Goal: Task Accomplishment & Management: Use online tool/utility

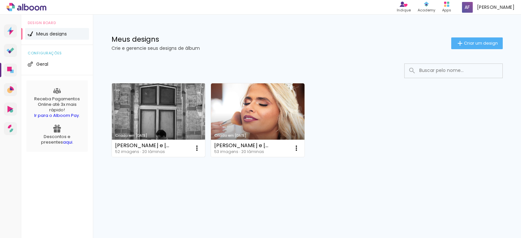
click at [164, 116] on link "Criado em [DATE]" at bounding box center [159, 120] width 94 height 74
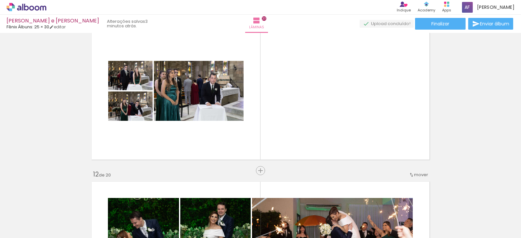
scroll to position [0, 1503]
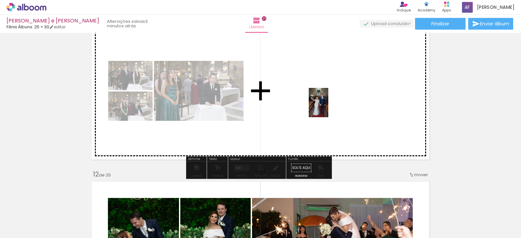
drag, startPoint x: 170, startPoint y: 224, endPoint x: 329, endPoint y: 108, distance: 196.8
click at [329, 108] on quentale-workspace at bounding box center [260, 119] width 521 height 238
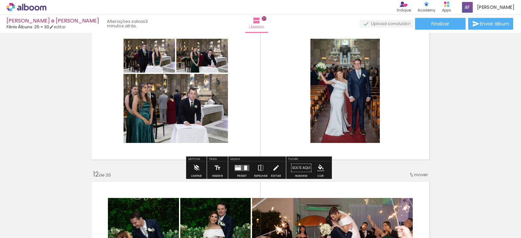
click at [245, 81] on quentale-layouter at bounding box center [260, 90] width 343 height 143
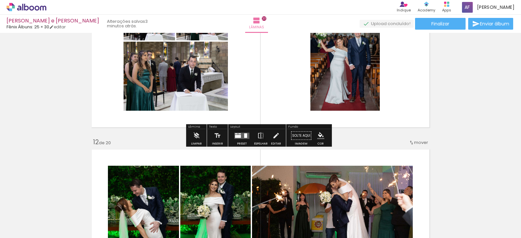
scroll to position [1662, 0]
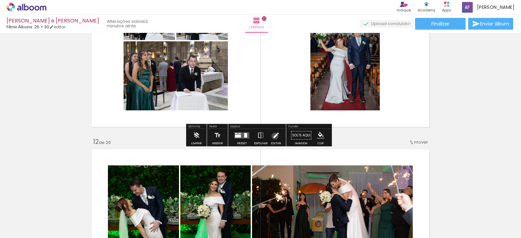
click at [273, 136] on iron-icon at bounding box center [275, 135] width 7 height 13
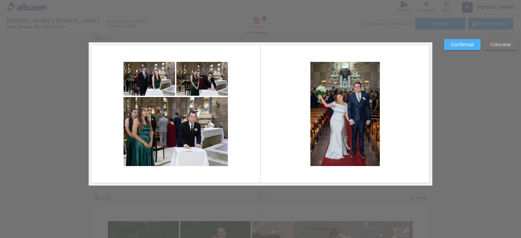
scroll to position [1605, 0]
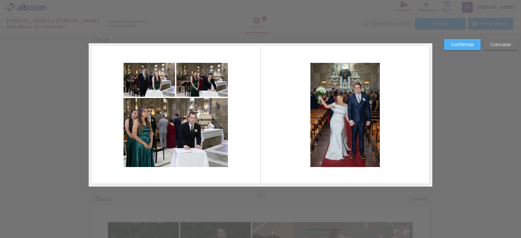
click at [205, 88] on quentale-photo at bounding box center [201, 80] width 51 height 34
click at [146, 85] on quentale-photo at bounding box center [148, 80] width 51 height 34
drag, startPoint x: 108, startPoint y: 59, endPoint x: 186, endPoint y: 102, distance: 89.8
click at [159, 96] on album-spread "11 de 20" at bounding box center [260, 114] width 343 height 143
click at [242, 128] on quentale-layouter at bounding box center [260, 114] width 343 height 143
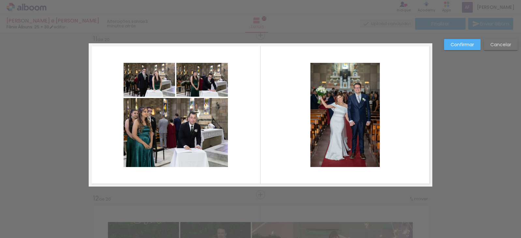
click at [464, 160] on div "Confirmar Cancelar" at bounding box center [260, 112] width 521 height 3368
click at [0, 0] on slot "Cancelar" at bounding box center [0, 0] width 0 height 0
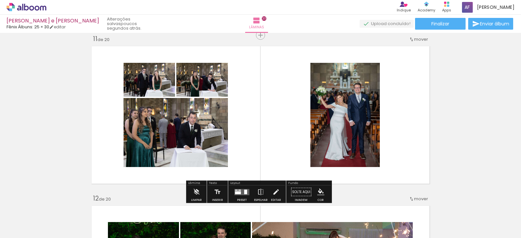
click at [245, 191] on div at bounding box center [245, 192] width 3 height 5
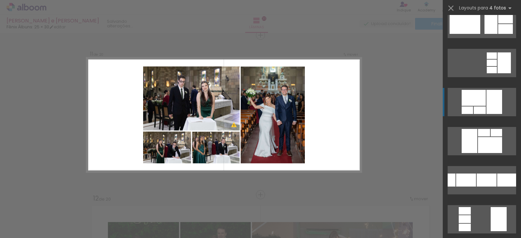
scroll to position [98, 0]
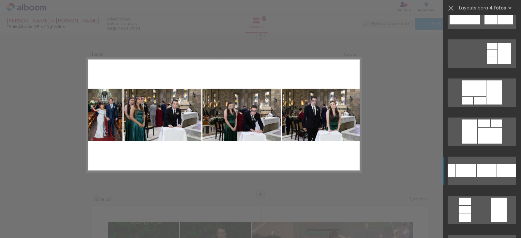
click at [490, 166] on div at bounding box center [486, 170] width 20 height 13
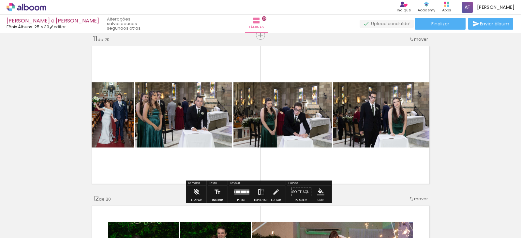
click at [260, 190] on iron-icon at bounding box center [260, 192] width 7 height 13
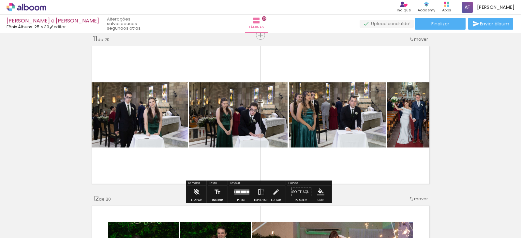
click at [462, 134] on div "Inserir lâmina 1 de 20 Inserir lâmina 2 de 20 Inserir lâmina 3 de 20 Inserir lâ…" at bounding box center [260, 106] width 521 height 3353
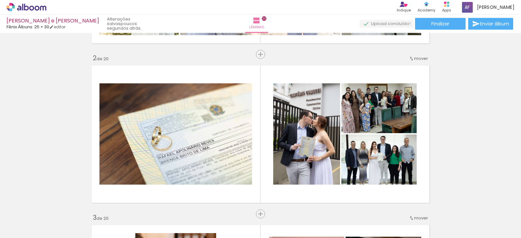
scroll to position [163, 0]
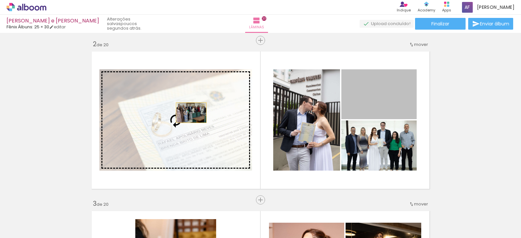
drag, startPoint x: 381, startPoint y: 95, endPoint x: 189, endPoint y: 113, distance: 193.3
click at [0, 0] on slot at bounding box center [0, 0] width 0 height 0
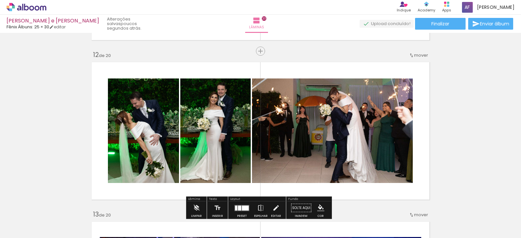
scroll to position [1759, 0]
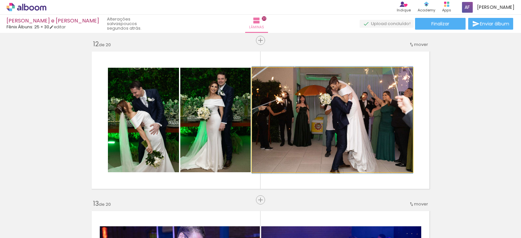
click at [325, 127] on quentale-photo at bounding box center [332, 120] width 161 height 105
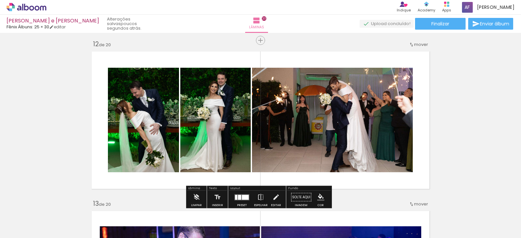
click at [325, 127] on quentale-photo at bounding box center [332, 120] width 161 height 105
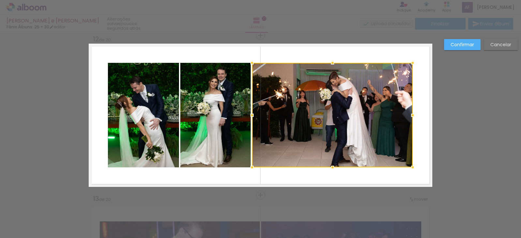
scroll to position [1765, 0]
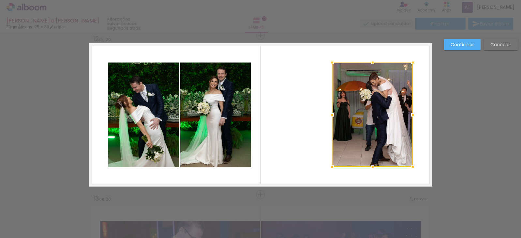
drag, startPoint x: 251, startPoint y: 63, endPoint x: 331, endPoint y: 63, distance: 80.2
click at [331, 63] on div at bounding box center [332, 62] width 13 height 13
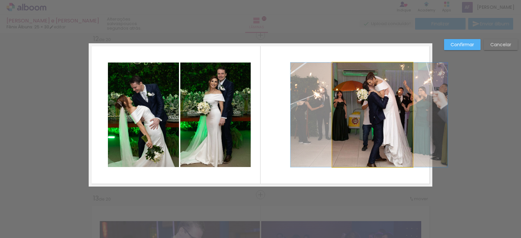
drag, startPoint x: 380, startPoint y: 111, endPoint x: 377, endPoint y: 107, distance: 4.2
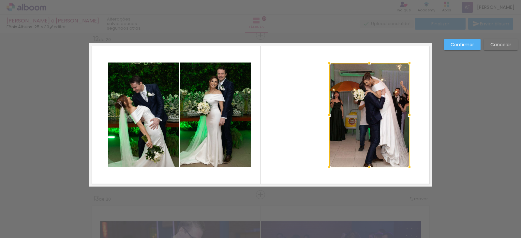
click at [367, 106] on div at bounding box center [369, 115] width 80 height 105
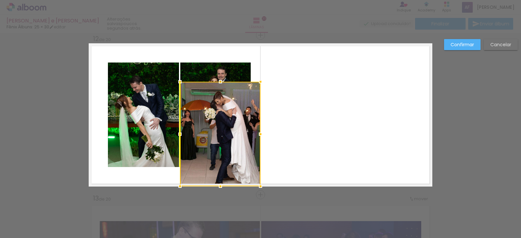
drag, startPoint x: 369, startPoint y: 109, endPoint x: 225, endPoint y: 127, distance: 144.9
click at [225, 127] on div at bounding box center [220, 134] width 80 height 105
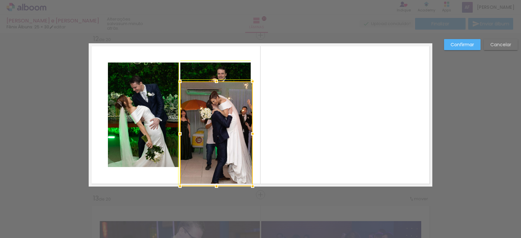
drag, startPoint x: 259, startPoint y: 80, endPoint x: 245, endPoint y: 85, distance: 14.7
click at [246, 85] on div at bounding box center [252, 81] width 13 height 13
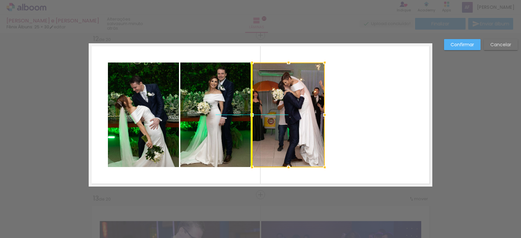
drag, startPoint x: 227, startPoint y: 134, endPoint x: 305, endPoint y: 118, distance: 79.6
click at [305, 118] on div at bounding box center [288, 115] width 73 height 105
click at [377, 115] on quentale-layouter at bounding box center [260, 114] width 343 height 143
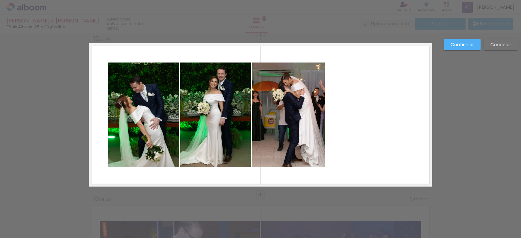
click at [0, 0] on slot "Confirmar" at bounding box center [0, 0] width 0 height 0
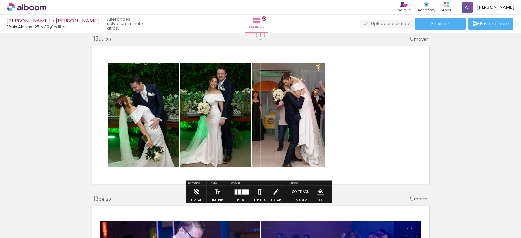
click at [25, 228] on span "Adicionar Fotos" at bounding box center [23, 229] width 20 height 7
click at [0, 0] on input "file" at bounding box center [0, 0] width 0 height 0
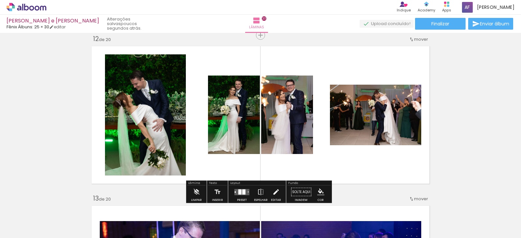
scroll to position [0, 1688]
click at [272, 194] on iron-icon at bounding box center [275, 192] width 7 height 13
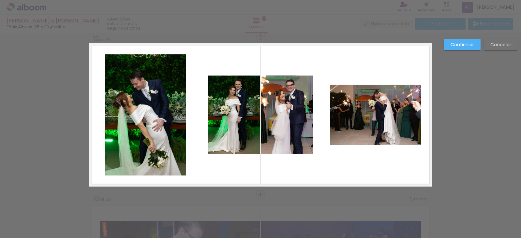
click at [383, 99] on quentale-photo at bounding box center [375, 115] width 91 height 61
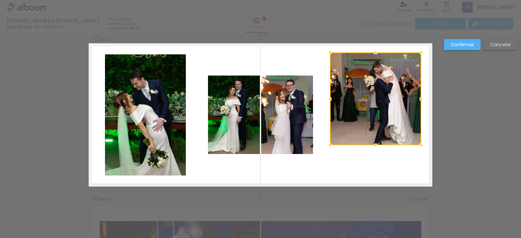
drag, startPoint x: 375, startPoint y: 84, endPoint x: 377, endPoint y: 51, distance: 32.9
click at [377, 51] on div at bounding box center [375, 52] width 13 height 13
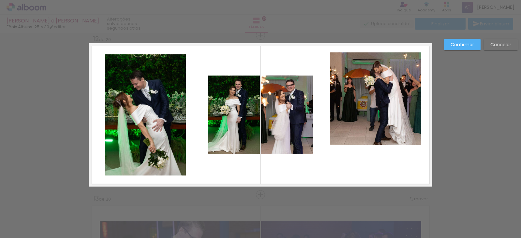
click at [371, 139] on quentale-photo at bounding box center [375, 98] width 91 height 93
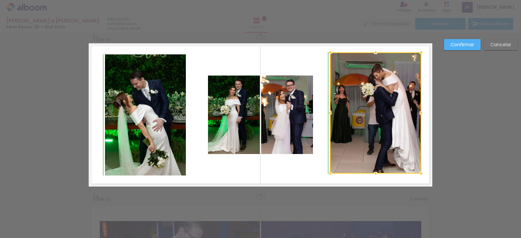
drag, startPoint x: 374, startPoint y: 144, endPoint x: 376, endPoint y: 173, distance: 28.8
click at [376, 173] on div at bounding box center [375, 173] width 13 height 13
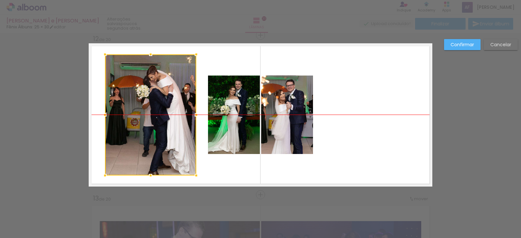
drag, startPoint x: 387, startPoint y: 118, endPoint x: 162, endPoint y: 119, distance: 224.8
click at [162, 119] on div at bounding box center [150, 114] width 91 height 121
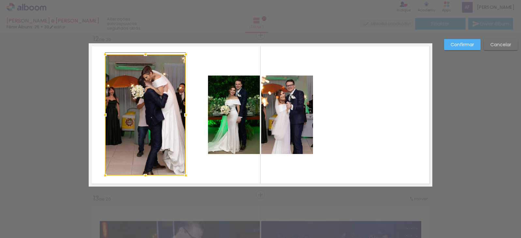
drag, startPoint x: 189, startPoint y: 116, endPoint x: 178, endPoint y: 112, distance: 11.1
click at [179, 112] on div at bounding box center [185, 115] width 13 height 13
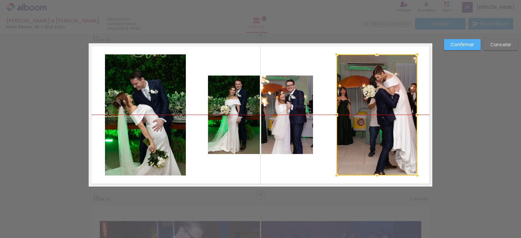
drag, startPoint x: 147, startPoint y: 103, endPoint x: 378, endPoint y: 98, distance: 231.4
click at [378, 98] on div at bounding box center [376, 114] width 81 height 121
click at [372, 101] on div at bounding box center [376, 114] width 81 height 121
click at [320, 95] on quentale-layouter at bounding box center [260, 114] width 343 height 143
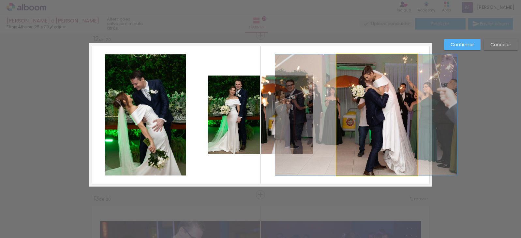
drag, startPoint x: 373, startPoint y: 103, endPoint x: 363, endPoint y: 105, distance: 10.9
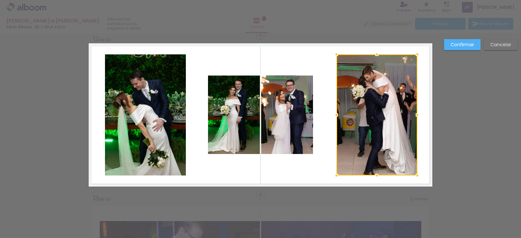
click at [0, 0] on slot "Confirmar" at bounding box center [0, 0] width 0 height 0
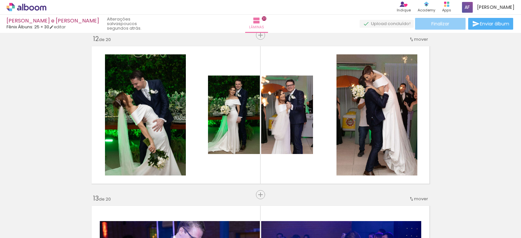
click at [447, 28] on paper-button "Finalizar" at bounding box center [440, 24] width 51 height 12
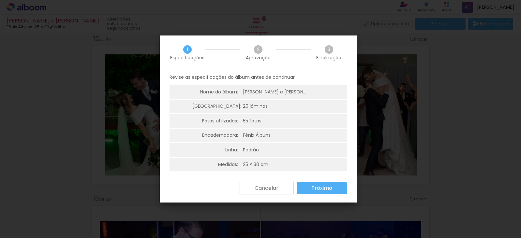
click at [0, 0] on slot "Próximo" at bounding box center [0, 0] width 0 height 0
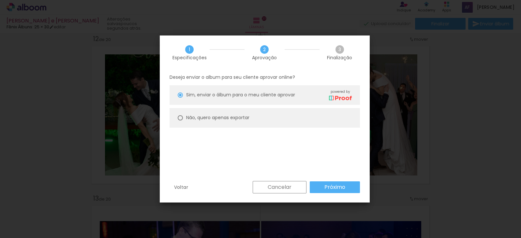
click at [0, 0] on slot "Não, quero apenas exportar" at bounding box center [0, 0] width 0 height 0
type paper-radio-button "on"
click at [0, 0] on slot "Próximo" at bounding box center [0, 0] width 0 height 0
type input "Alta, 300 DPI"
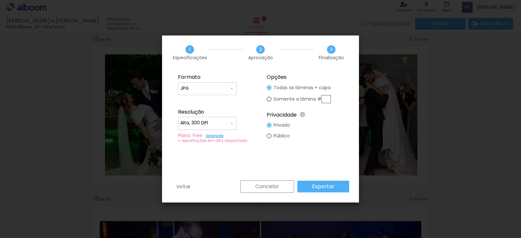
click at [338, 188] on paper-button "Exportar" at bounding box center [323, 187] width 52 height 12
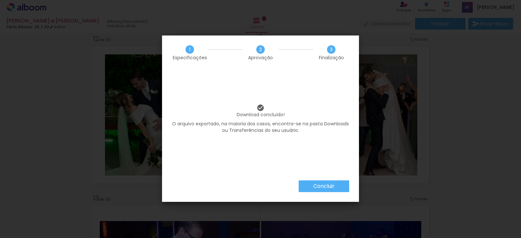
scroll to position [0, 1688]
click at [0, 0] on slot "Concluir" at bounding box center [0, 0] width 0 height 0
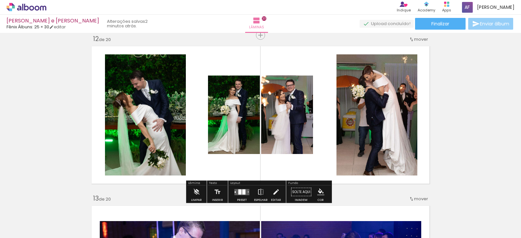
click at [485, 25] on span "Enviar álbum" at bounding box center [494, 24] width 29 height 5
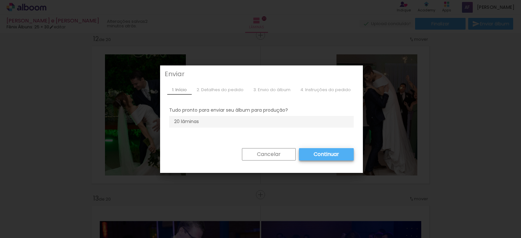
click at [0, 0] on slot "Continuar" at bounding box center [0, 0] width 0 height 0
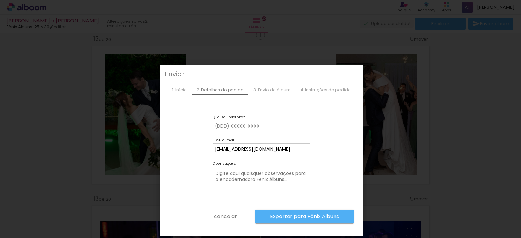
click at [269, 94] on div "3. Envio do álbum" at bounding box center [271, 90] width 47 height 10
click at [183, 91] on div "1. Início" at bounding box center [179, 90] width 24 height 10
click at [287, 88] on div "3. Envio do álbum" at bounding box center [271, 90] width 47 height 10
click at [0, 0] on slot "cancelar" at bounding box center [0, 0] width 0 height 0
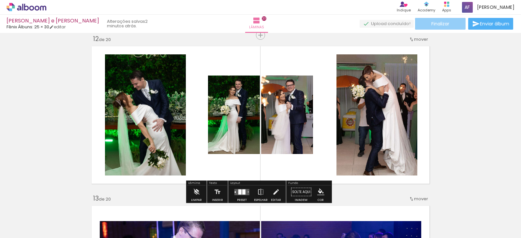
click at [438, 26] on span "Finalizar" at bounding box center [440, 24] width 18 height 5
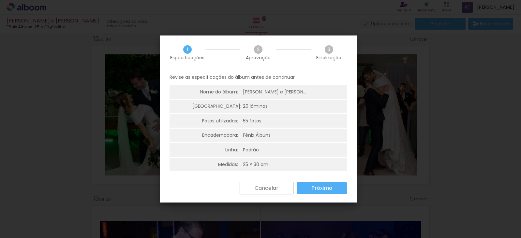
click at [0, 0] on slot "Próximo" at bounding box center [0, 0] width 0 height 0
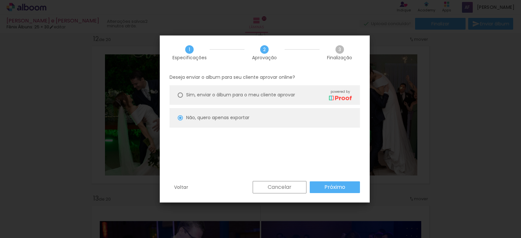
click at [231, 97] on span "Sim, enviar o álbum para o meu cliente aprovar" at bounding box center [240, 95] width 109 height 7
type paper-radio-button "on"
click at [0, 0] on slot "Próximo" at bounding box center [0, 0] width 0 height 0
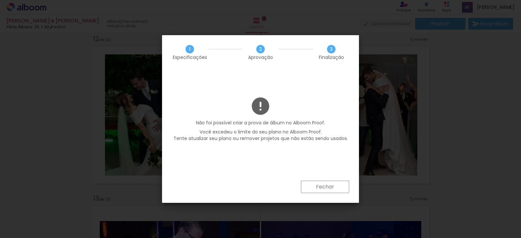
click at [0, 0] on slot "Fechar" at bounding box center [0, 0] width 0 height 0
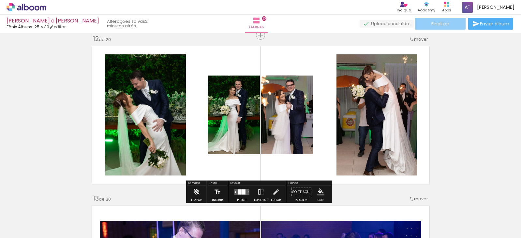
click at [443, 25] on span "Finalizar" at bounding box center [440, 24] width 18 height 5
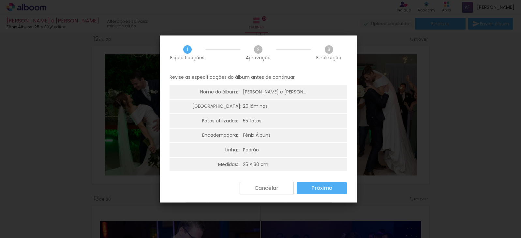
click at [0, 0] on slot "Próximo" at bounding box center [0, 0] width 0 height 0
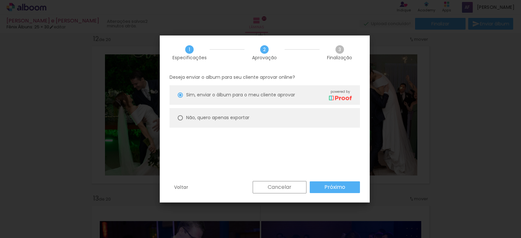
click at [0, 0] on slot "Não, quero apenas exportar" at bounding box center [0, 0] width 0 height 0
type paper-radio-button "on"
click at [0, 0] on slot "Próximo" at bounding box center [0, 0] width 0 height 0
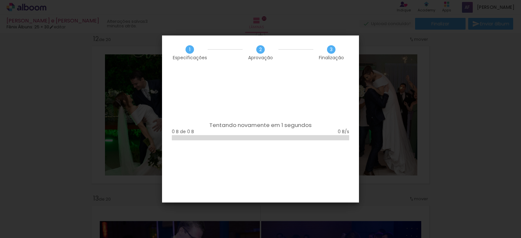
scroll to position [0, 1688]
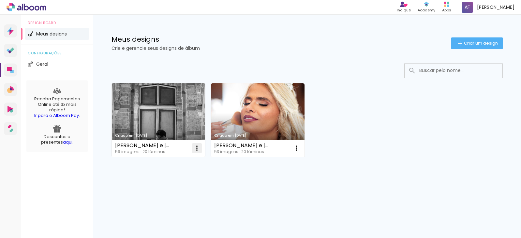
click at [194, 150] on iron-icon at bounding box center [197, 148] width 8 height 8
click at [186, 166] on paper-item "Abrir" at bounding box center [170, 163] width 65 height 13
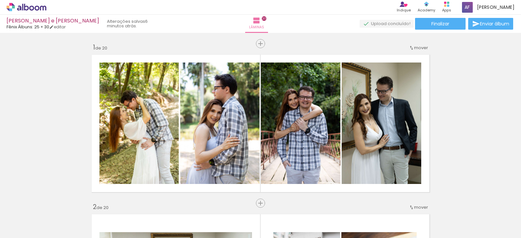
click at [493, 30] on div "[PERSON_NAME] e [PERSON_NAME] Álbuns: 25 × 30 editar 6 minutos atrás. Lâminas 2…" at bounding box center [260, 16] width 521 height 33
click at [494, 22] on span "Enviar álbum" at bounding box center [494, 24] width 29 height 5
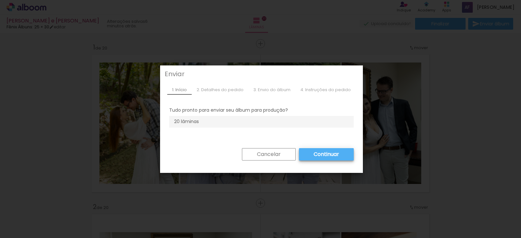
click at [0, 0] on div "2. Detalhes do pedido" at bounding box center [0, 0] width 0 height 0
click at [0, 0] on slot "Continuar" at bounding box center [0, 0] width 0 height 0
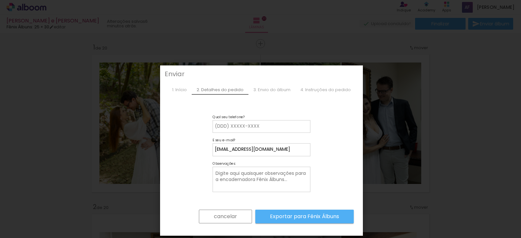
click at [0, 0] on input at bounding box center [0, 0] width 0 height 0
type input "32991532908"
type paper-input "32991532908"
click at [0, 0] on slot "Exportar para Fênix Álbuns" at bounding box center [0, 0] width 0 height 0
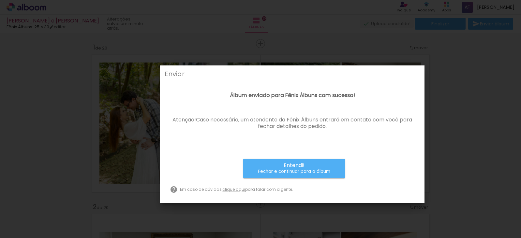
click at [471, 142] on iron-overlay-backdrop at bounding box center [260, 119] width 521 height 238
click at [320, 168] on paper-button "Entendi! Fechar e continuar para o álbum" at bounding box center [294, 168] width 102 height 19
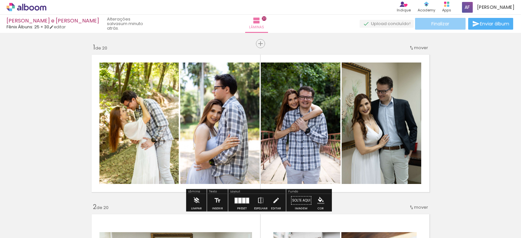
click at [439, 28] on paper-button "Finalizar" at bounding box center [440, 24] width 51 height 12
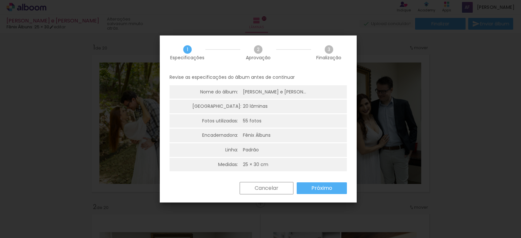
scroll to position [2, 0]
click at [0, 0] on slot "Próximo" at bounding box center [0, 0] width 0 height 0
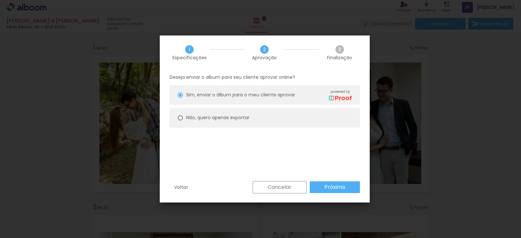
click at [184, 116] on paper-radio-button "Não, quero apenas exportar" at bounding box center [264, 118] width 190 height 20
type paper-radio-button "on"
click at [0, 0] on slot "Próximo" at bounding box center [0, 0] width 0 height 0
type input "Alta, 300 DPI"
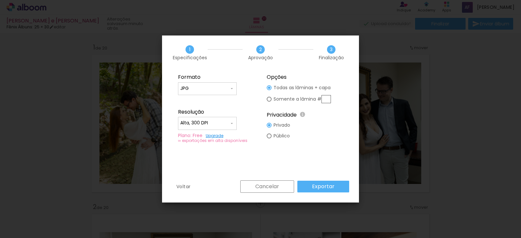
click at [226, 89] on input "JPG" at bounding box center [204, 88] width 49 height 7
click at [218, 102] on paper-item "PDF" at bounding box center [207, 100] width 59 height 13
type input "PDF"
click at [0, 0] on slot "Exportar" at bounding box center [0, 0] width 0 height 0
